Goal: Book appointment/travel/reservation

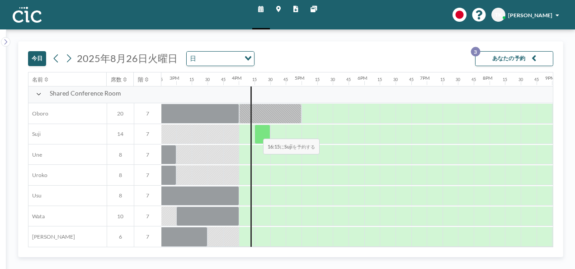
scroll to position [579, 926]
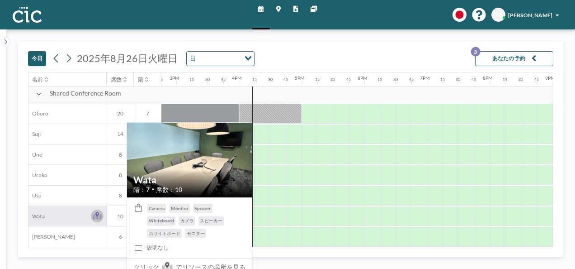
click at [95, 212] on icon at bounding box center [97, 214] width 4 height 5
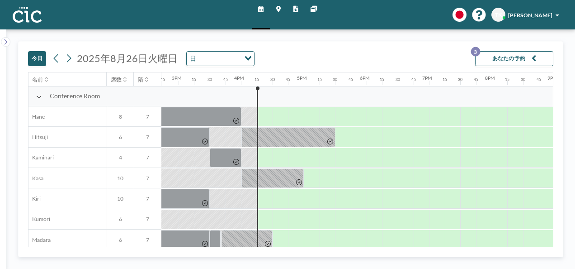
scroll to position [0, 941]
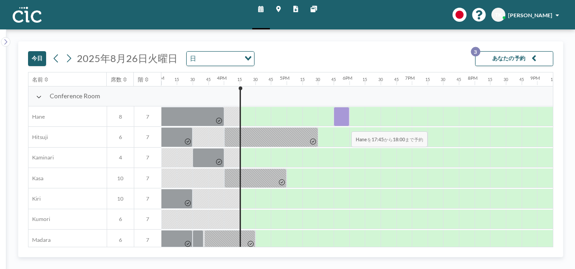
click at [345, 124] on div at bounding box center [342, 116] width 16 height 19
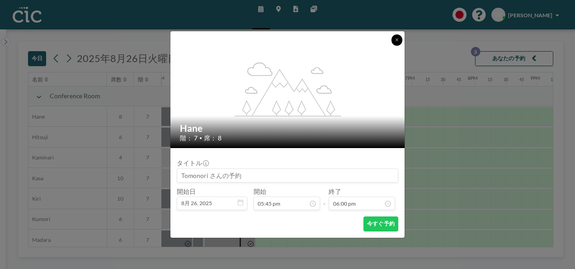
click at [393, 40] on button at bounding box center [397, 39] width 11 height 11
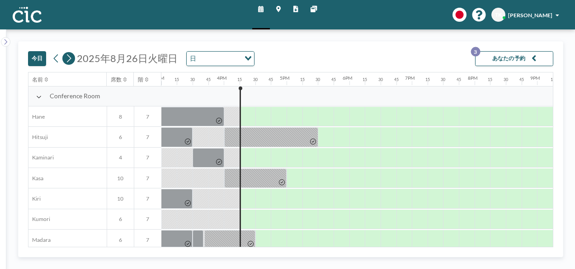
click at [71, 56] on icon at bounding box center [68, 58] width 7 height 12
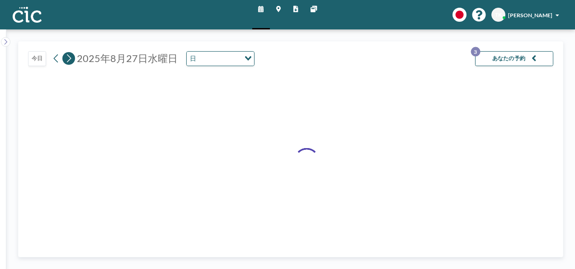
click at [72, 55] on icon at bounding box center [68, 58] width 7 height 12
click at [72, 55] on button at bounding box center [68, 58] width 13 height 13
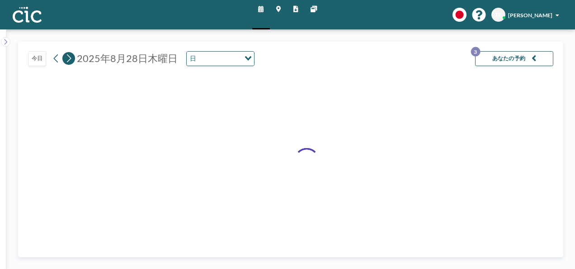
click at [72, 55] on button at bounding box center [68, 58] width 13 height 13
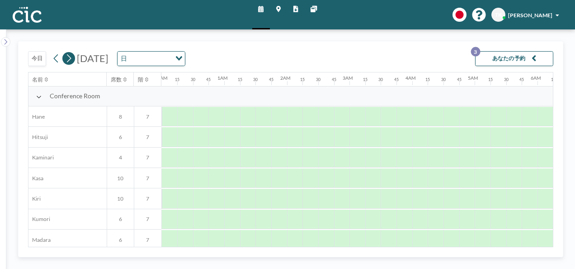
scroll to position [0, 0]
click at [72, 56] on button at bounding box center [68, 58] width 13 height 13
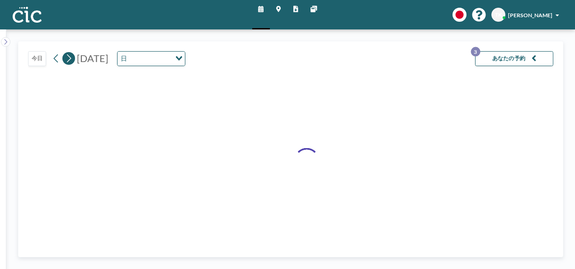
click at [72, 56] on button at bounding box center [68, 58] width 13 height 13
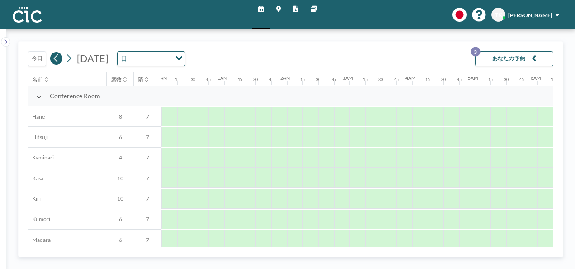
click at [59, 59] on icon at bounding box center [55, 58] width 7 height 12
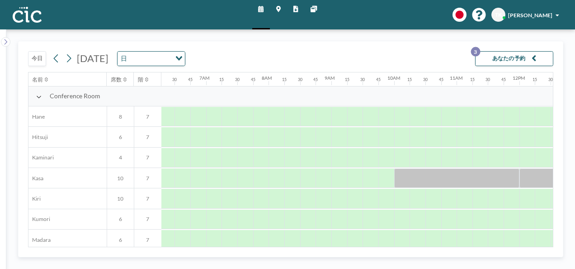
scroll to position [0, 455]
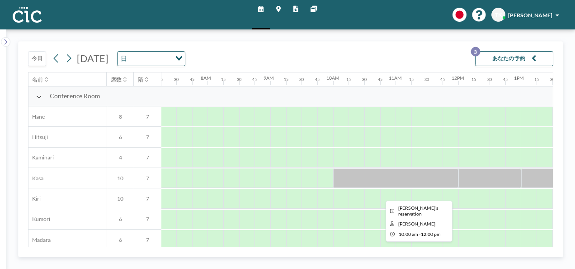
click at [357, 177] on div at bounding box center [395, 177] width 125 height 19
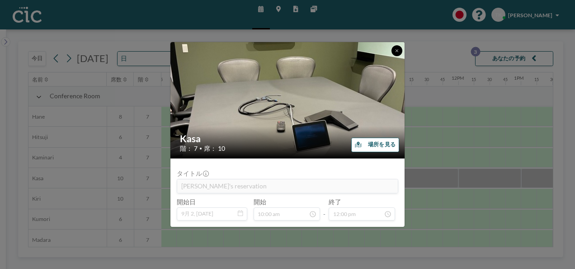
click at [396, 50] on icon at bounding box center [397, 50] width 3 height 3
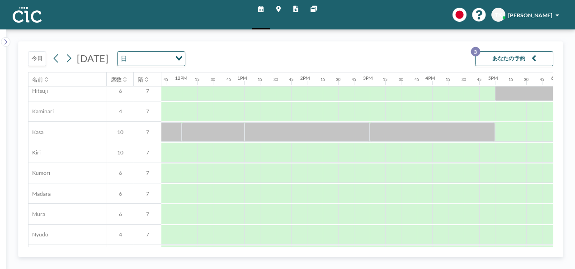
scroll to position [0, 732]
